Goal: Information Seeking & Learning: Learn about a topic

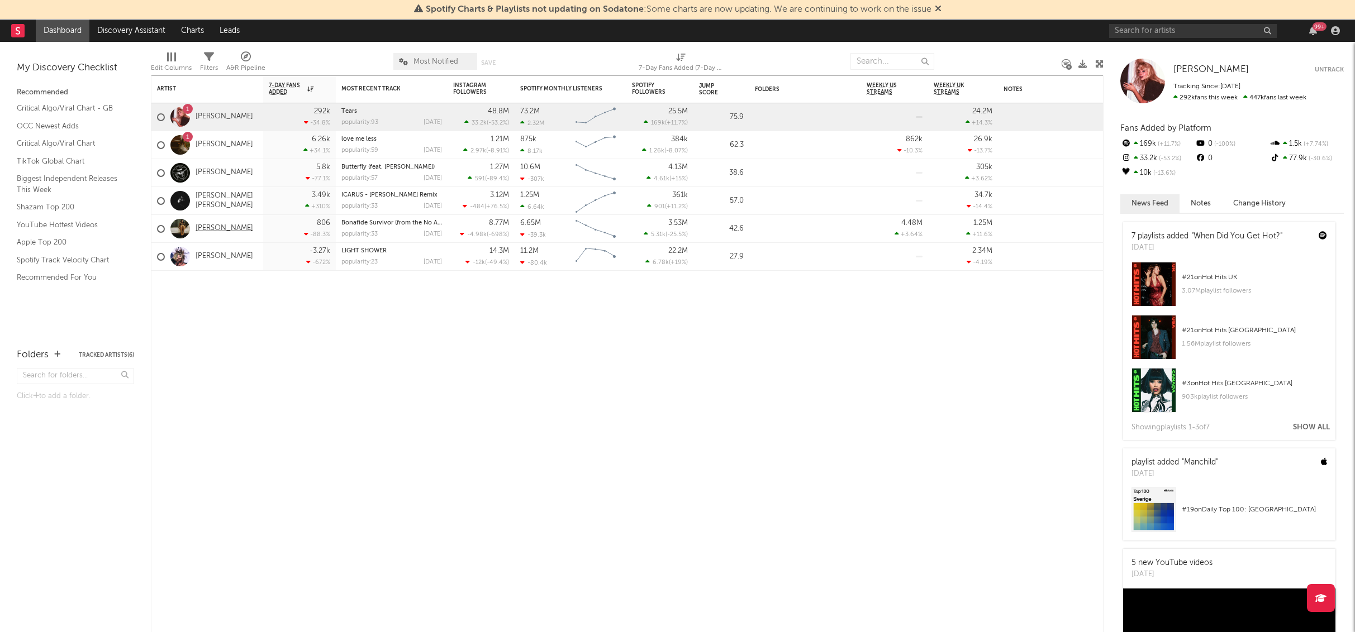
click at [210, 226] on link "[PERSON_NAME]" at bounding box center [225, 228] width 58 height 9
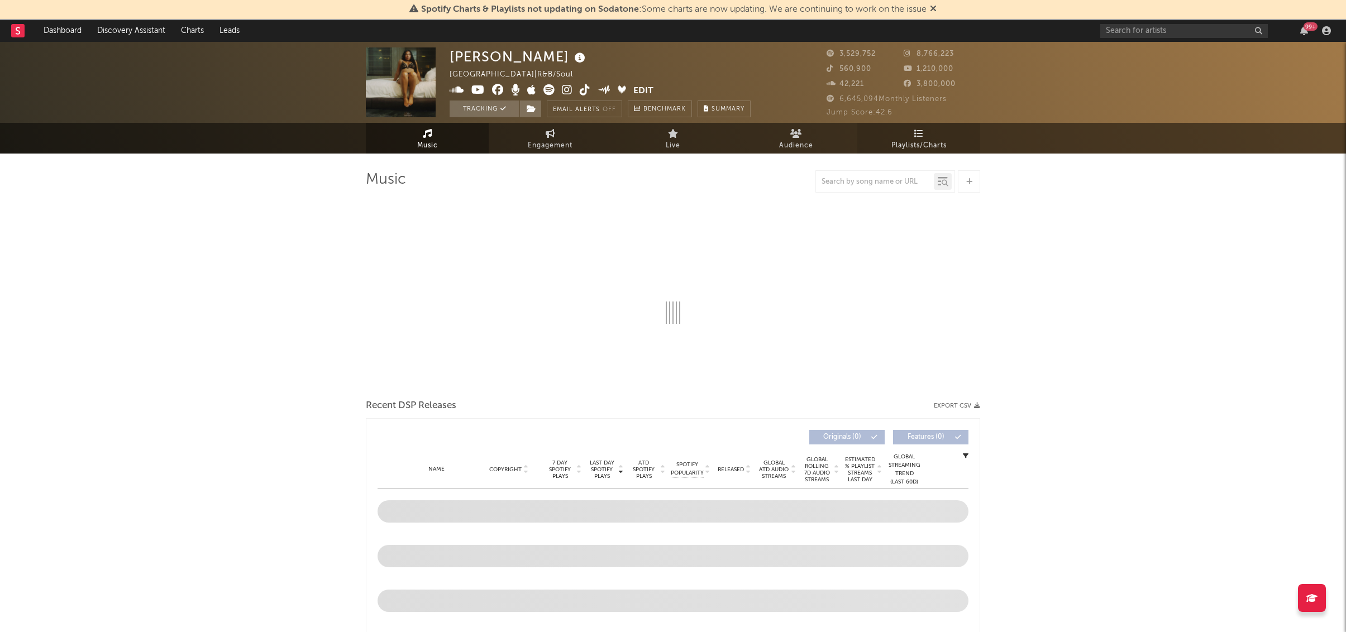
click at [927, 145] on span "Playlists/Charts" at bounding box center [919, 145] width 55 height 13
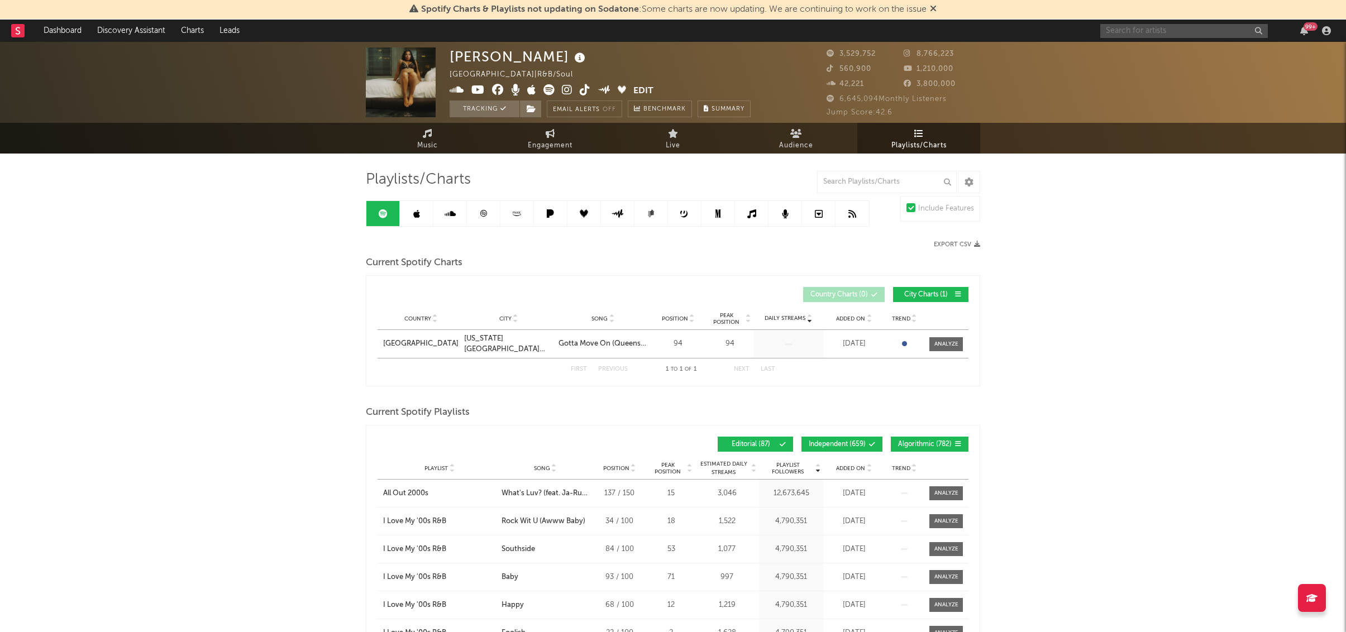
click at [1172, 25] on input "text" at bounding box center [1184, 31] width 168 height 14
type input "[PERSON_NAME]"
click at [1165, 53] on div "[PERSON_NAME]" at bounding box center [1201, 52] width 123 height 13
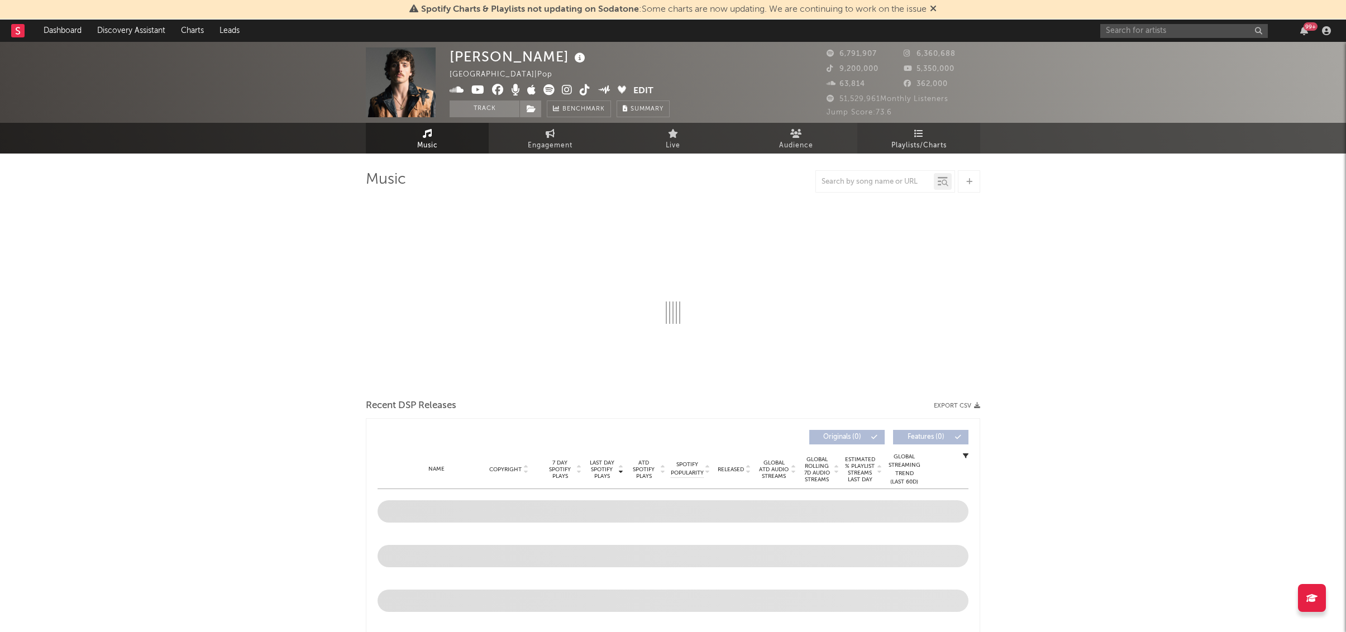
click at [942, 142] on span "Playlists/Charts" at bounding box center [919, 145] width 55 height 13
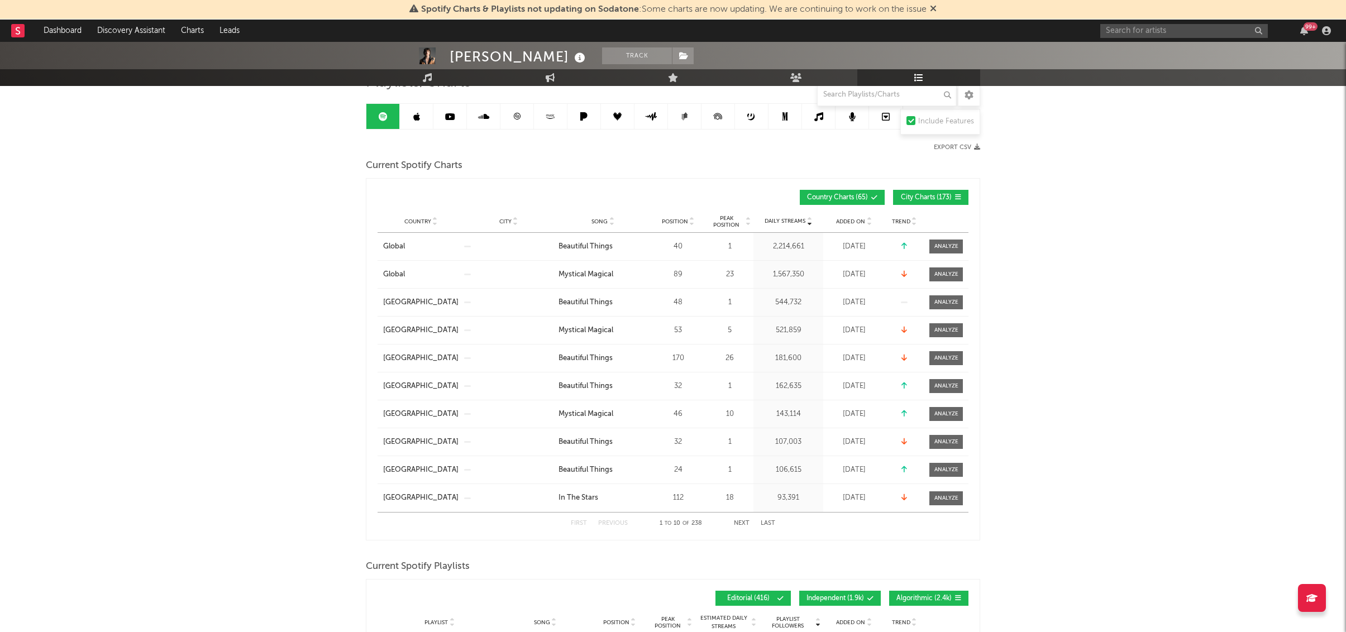
scroll to position [100, 0]
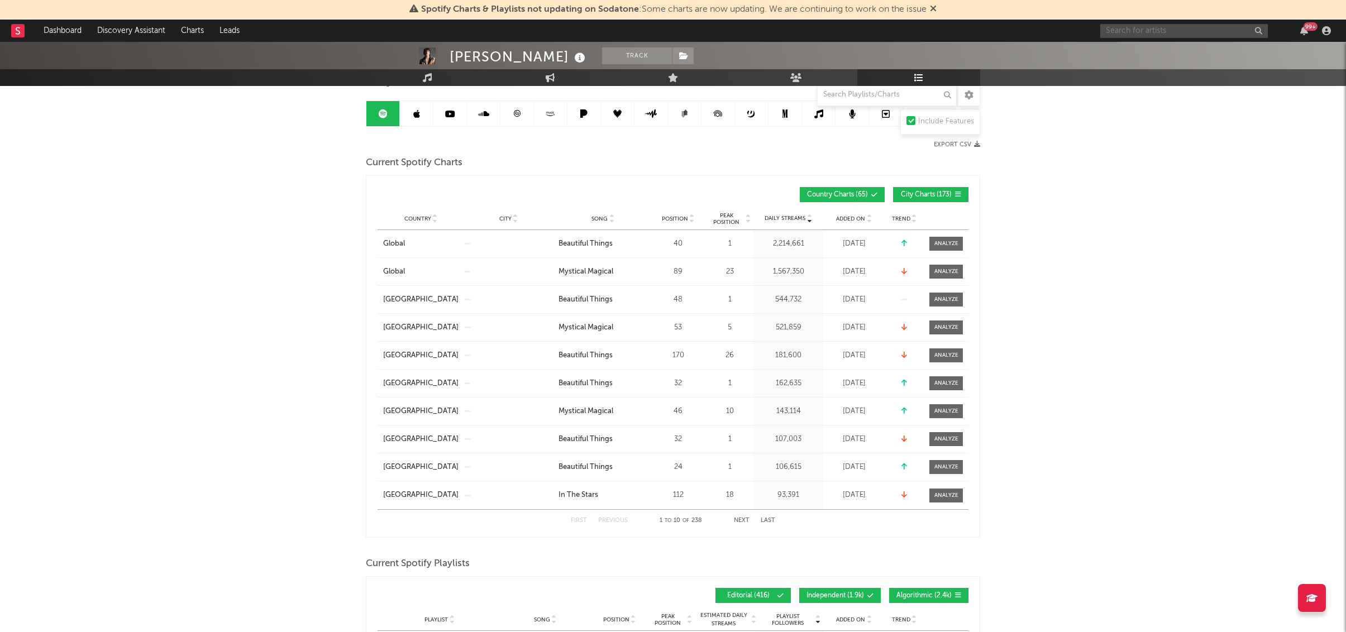
click at [1132, 27] on input "text" at bounding box center [1184, 31] width 168 height 14
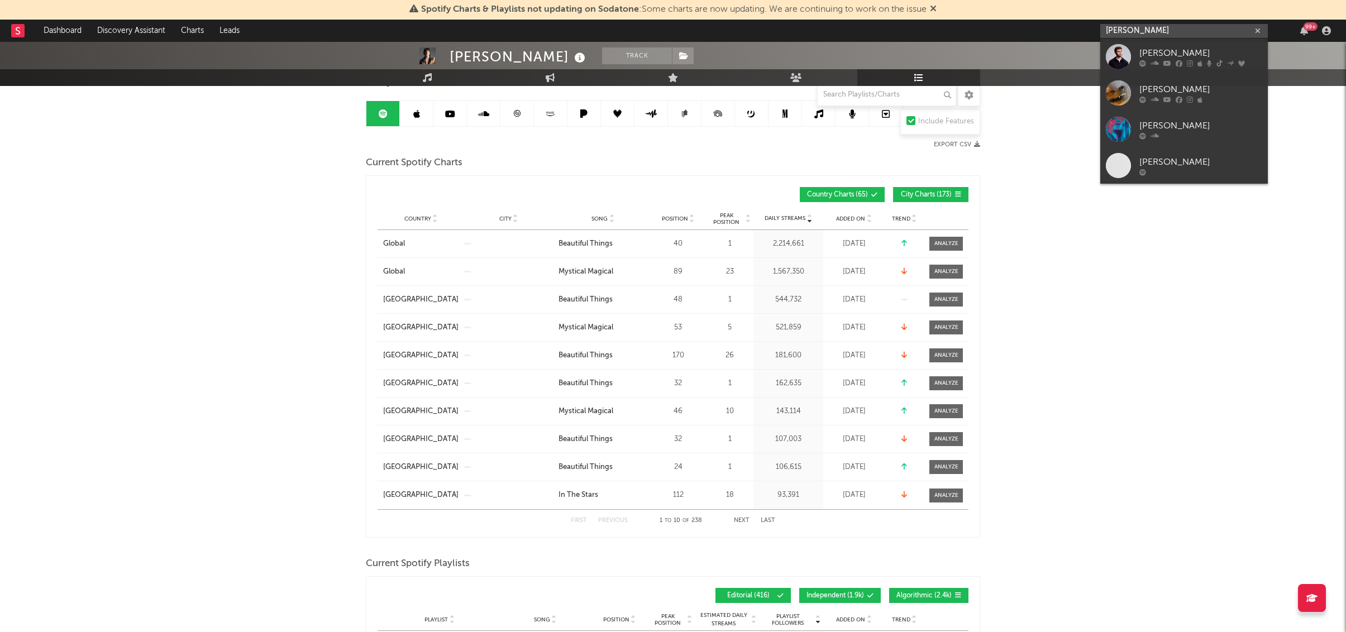
type input "[PERSON_NAME]"
click at [1126, 57] on div at bounding box center [1118, 56] width 25 height 25
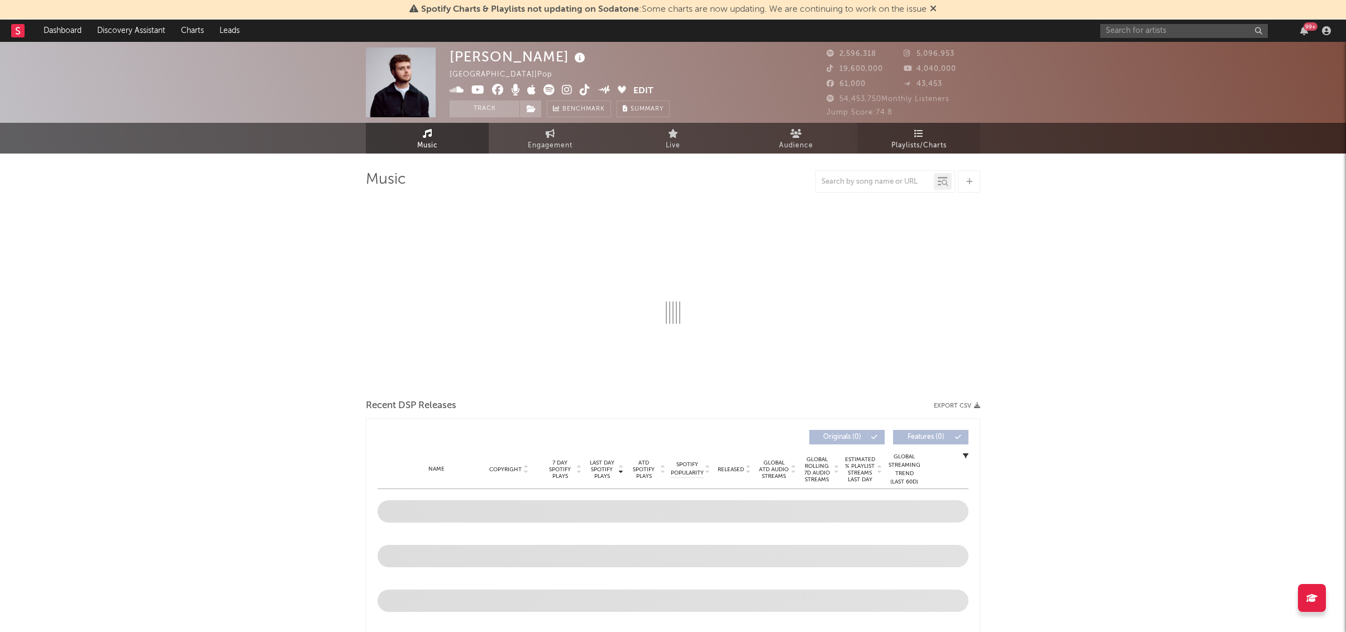
click at [932, 130] on link "Playlists/Charts" at bounding box center [918, 138] width 123 height 31
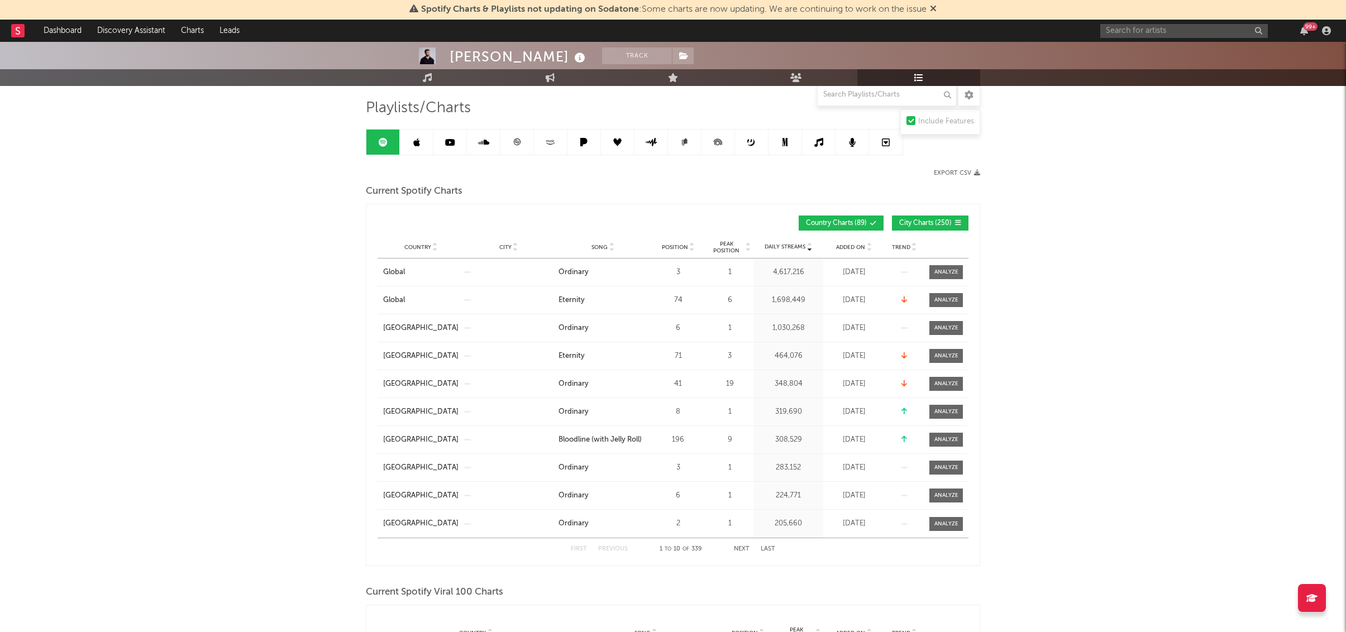
scroll to position [78, 0]
